Goal: Task Accomplishment & Management: Manage account settings

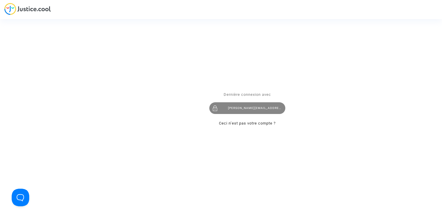
click at [255, 110] on div "claire+onboarding@justice.cool" at bounding box center [247, 108] width 76 height 12
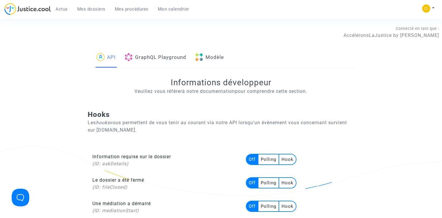
click at [218, 53] on link "Modèle" at bounding box center [209, 58] width 29 height 20
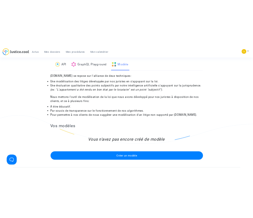
scroll to position [28, 0]
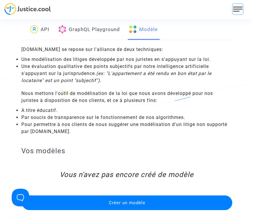
click at [240, 6] on img at bounding box center [237, 8] width 9 height 9
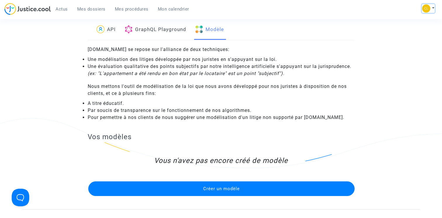
click at [253, 9] on button at bounding box center [428, 8] width 13 height 9
click at [253, 39] on link "Paramètres" at bounding box center [405, 39] width 59 height 9
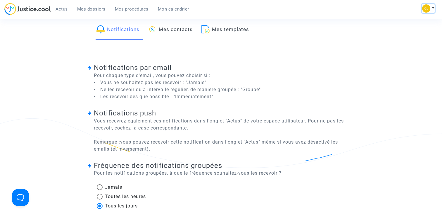
click at [253, 7] on img at bounding box center [426, 8] width 8 height 8
click at [253, 18] on link "Mon profil" at bounding box center [405, 20] width 59 height 9
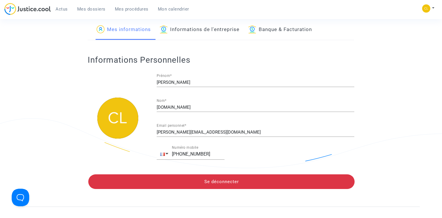
click at [195, 35] on link "Informations de l'entreprise" at bounding box center [200, 30] width 80 height 20
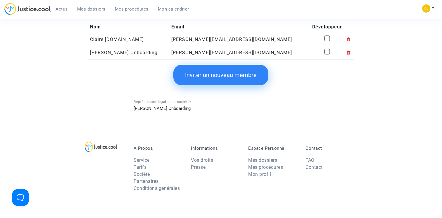
scroll to position [169, 0]
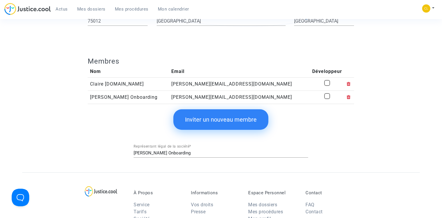
click at [253, 85] on span at bounding box center [327, 83] width 6 height 6
click at [253, 86] on input "checkbox" at bounding box center [327, 86] width 0 height 0
checkbox input "true"
click at [253, 94] on span at bounding box center [327, 96] width 6 height 6
click at [253, 99] on input "checkbox" at bounding box center [327, 99] width 0 height 0
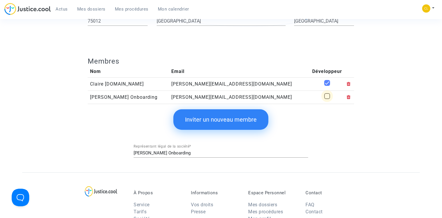
checkbox input "true"
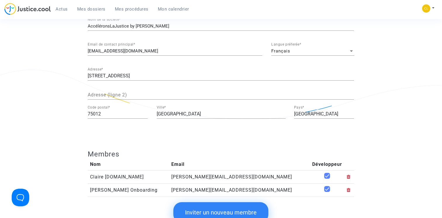
scroll to position [64, 0]
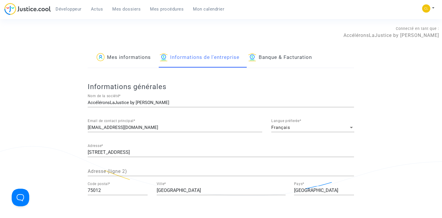
click at [68, 10] on span "Développeur" at bounding box center [69, 8] width 26 height 5
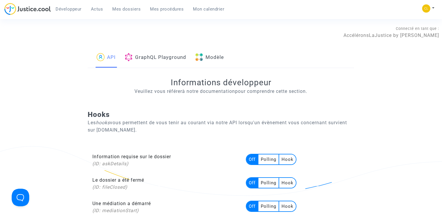
click at [229, 56] on div "API GraphQL Playground Modèle" at bounding box center [221, 58] width 266 height 20
click at [219, 57] on link "Modèle" at bounding box center [209, 58] width 29 height 20
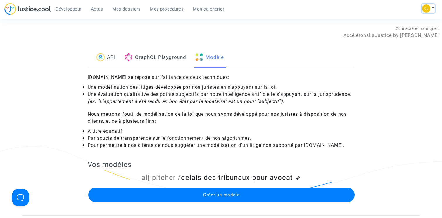
click at [253, 7] on button at bounding box center [428, 8] width 13 height 9
click at [242, 37] on div "Connecté en tant que : AccéléronsLaJustice by [PERSON_NAME]" at bounding box center [219, 32] width 439 height 14
click at [128, 8] on span "Mes dossiers" at bounding box center [126, 8] width 28 height 5
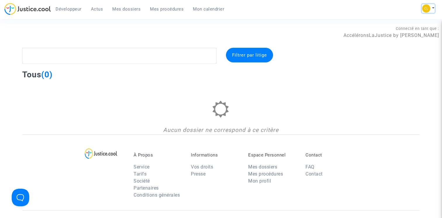
click at [253, 8] on button at bounding box center [428, 8] width 13 height 9
click at [225, 25] on section "Connecté en tant que : AccéléronsLaJustice by Pitcher Avocat Filtrer par litige…" at bounding box center [221, 175] width 442 height 351
click at [62, 8] on span "Développeur" at bounding box center [69, 8] width 26 height 5
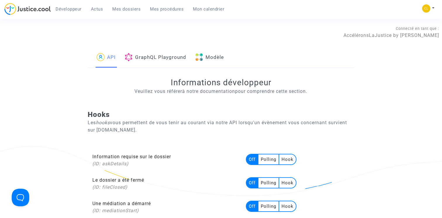
click at [215, 53] on link "Modèle" at bounding box center [209, 58] width 29 height 20
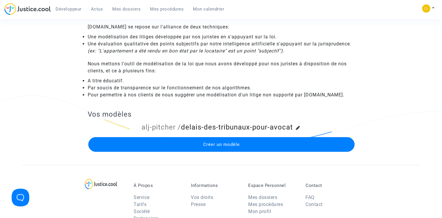
scroll to position [58, 0]
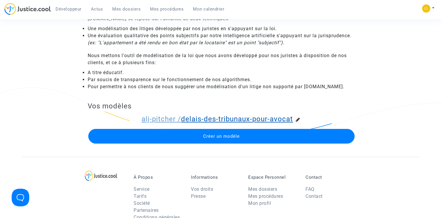
click at [206, 118] on link "alj-pitcher / delais-des-tribunaux-pour-avocat" at bounding box center [217, 119] width 151 height 8
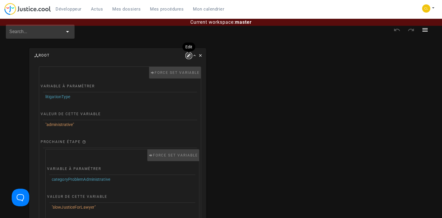
click at [188, 57] on icon "button" at bounding box center [188, 55] width 5 height 5
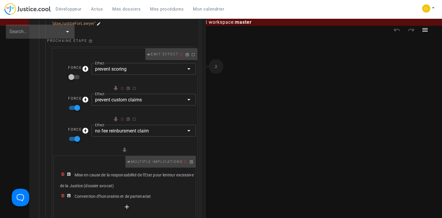
scroll to position [166, 0]
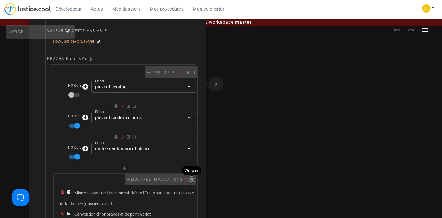
click at [193, 179] on icon "button" at bounding box center [191, 179] width 5 height 5
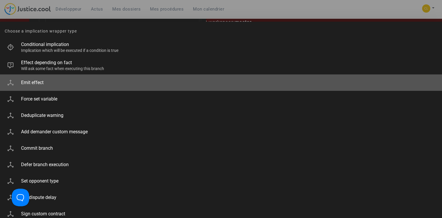
click at [107, 78] on div "Emit effect" at bounding box center [229, 82] width 416 height 13
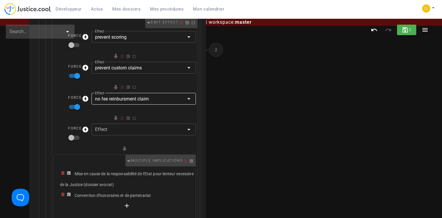
scroll to position [229, 0]
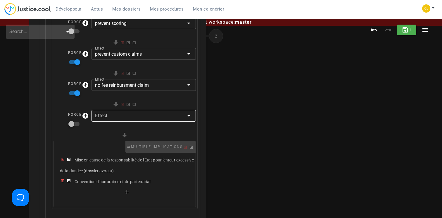
click at [116, 117] on div at bounding box center [139, 116] width 89 height 12
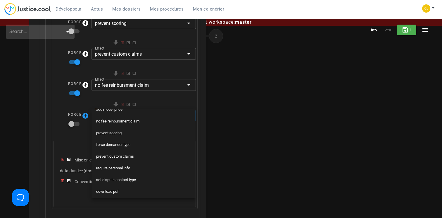
scroll to position [74, 0]
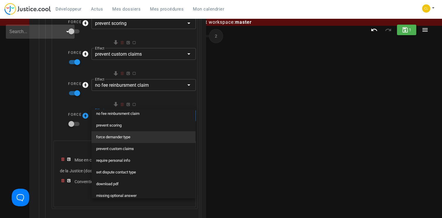
click at [125, 138] on div "force demander type" at bounding box center [143, 137] width 95 height 5
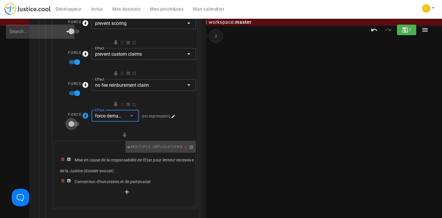
click at [75, 123] on div at bounding box center [71, 124] width 10 height 10
checkbox input "true"
click at [174, 115] on icon "button" at bounding box center [173, 115] width 5 height 5
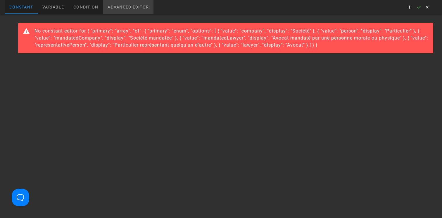
click at [124, 4] on div "Advanced editor" at bounding box center [128, 7] width 51 height 14
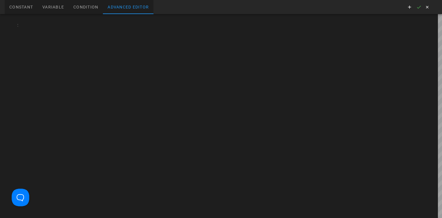
click at [102, 27] on div at bounding box center [230, 116] width 424 height 204
type textarea "['lawyer']"
click at [253, 7] on icon "button" at bounding box center [418, 6] width 5 height 5
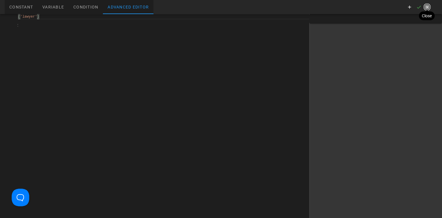
click at [253, 7] on icon "button" at bounding box center [427, 6] width 5 height 5
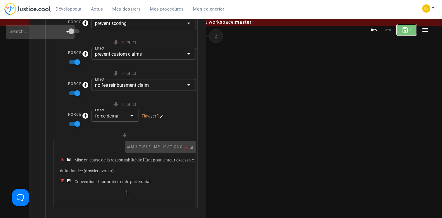
click at [253, 33] on span "1" at bounding box center [407, 29] width 10 height 7
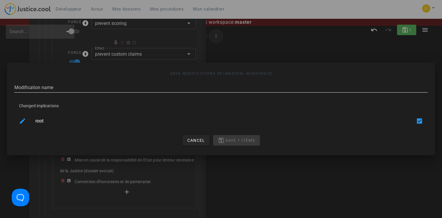
click at [165, 85] on input "Modification name" at bounding box center [221, 87] width 414 height 9
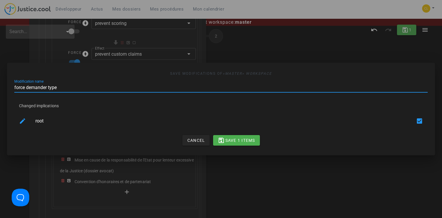
type input "force demander type"
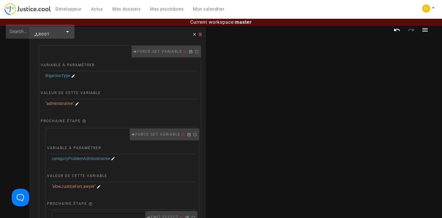
scroll to position [0, 0]
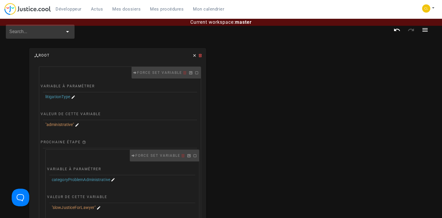
click at [130, 9] on span "Mes dossiers" at bounding box center [126, 8] width 28 height 5
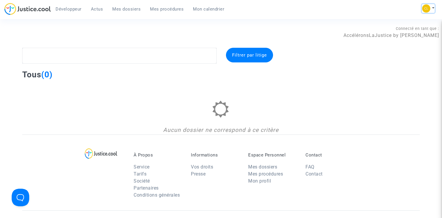
click at [253, 9] on button at bounding box center [428, 8] width 13 height 9
click at [253, 48] on link "Déconnexion" at bounding box center [405, 48] width 59 height 9
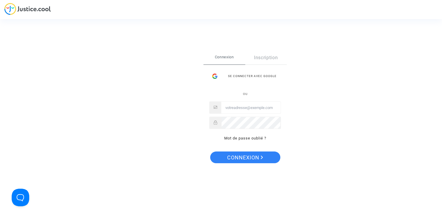
type input "[PERSON_NAME][EMAIL_ADDRESS][DOMAIN_NAME]"
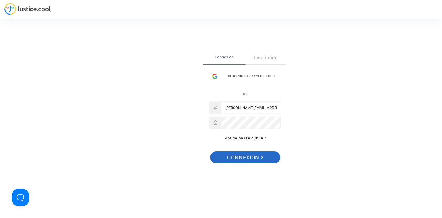
click at [258, 154] on span "Connexion" at bounding box center [245, 157] width 36 height 12
